Goal: Task Accomplishment & Management: Use online tool/utility

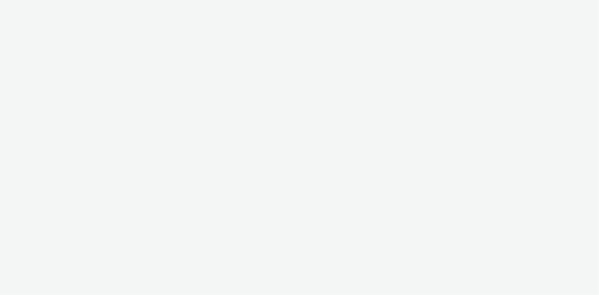
select select "f1ea096e-a0f1-4bb4-91b2-88bc28adcbb2"
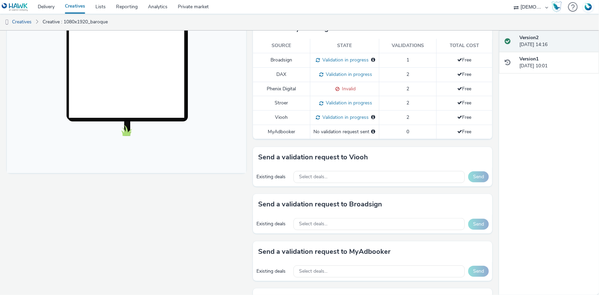
scroll to position [156, 0]
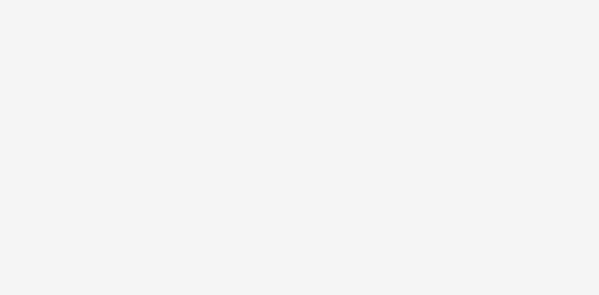
select select "f1ea096e-a0f1-4bb4-91b2-88bc28adcbb2"
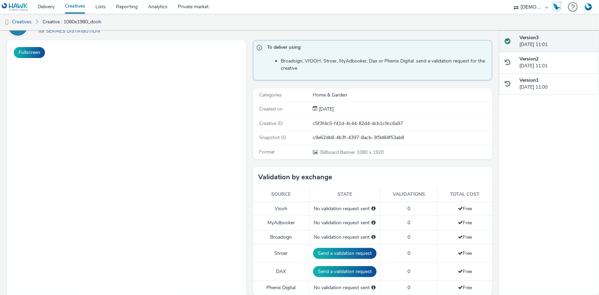
scroll to position [187, 0]
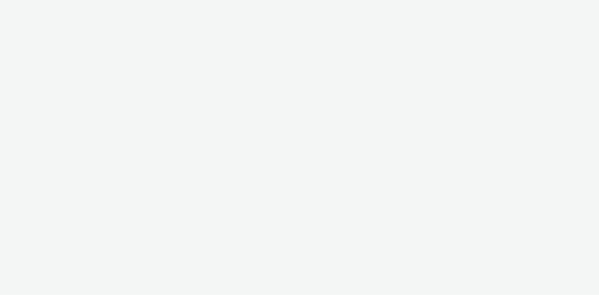
select select "f1ea096e-a0f1-4bb4-91b2-88bc28adcbb2"
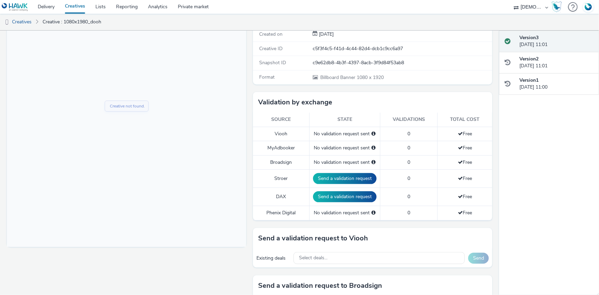
scroll to position [125, 0]
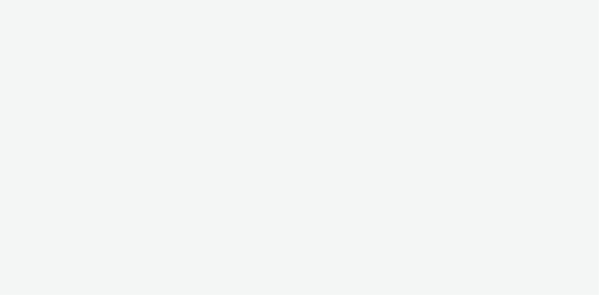
select select "f1ea096e-a0f1-4bb4-91b2-88bc28adcbb2"
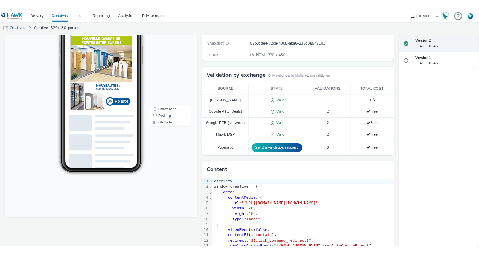
scroll to position [102, 0]
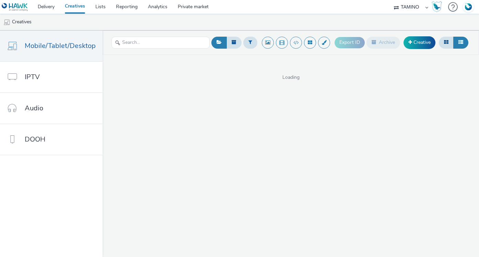
select select "ee301871-b224-4a7c-a6c0-58ba98d5d280"
select select "d027da95-0097-4d0b-8b09-57dedb2e3a8d"
select select "24a55a22-8aa5-41c4-a59c-f152ca3b36a1"
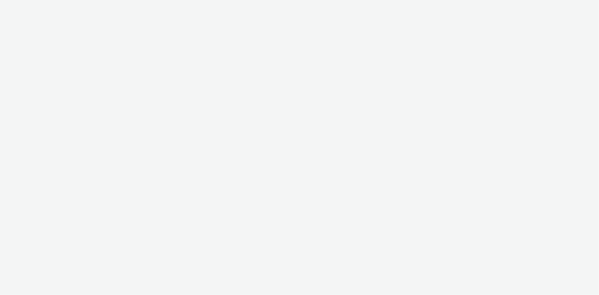
select select "24a55a22-8aa5-41c4-a59c-f152ca3b36a1"
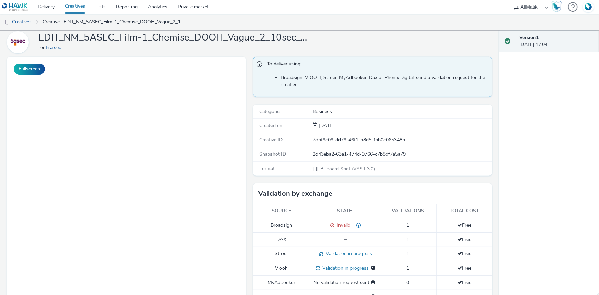
scroll to position [103, 0]
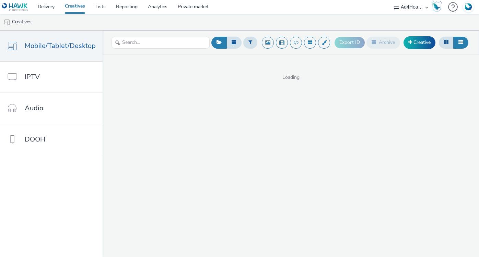
select select "48c42aec-a30c-4a3b-a06b-d50dddc3ae41"
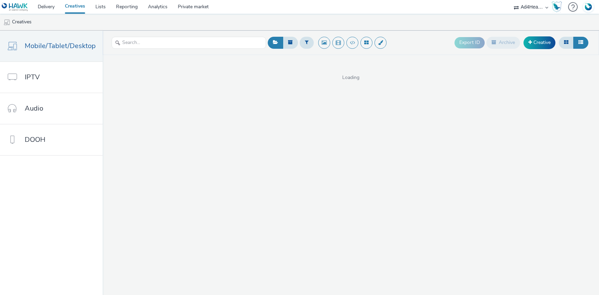
select select "48c42aec-a30c-4a3b-a06b-d50dddc3ae41"
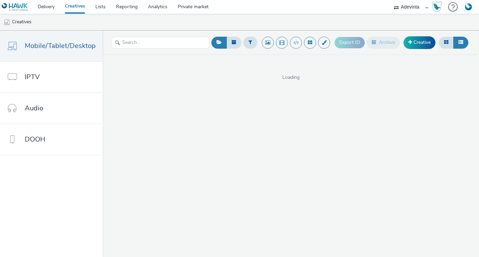
select select "a4655d9c-cd96-449f-b9a3-d2b0c2744250"
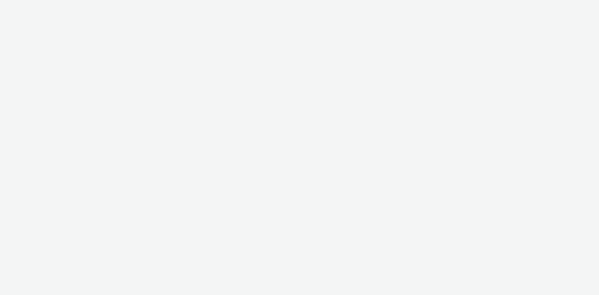
select select "a4655d9c-cd96-449f-b9a3-d2b0c2744250"
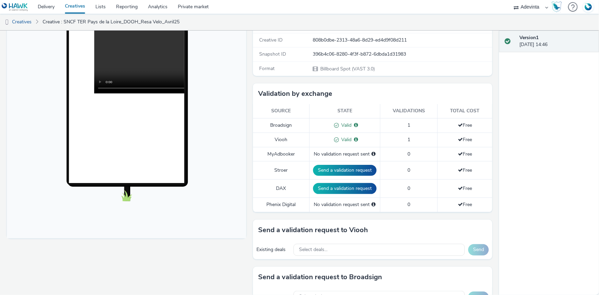
scroll to position [125, 0]
